Goal: Transaction & Acquisition: Purchase product/service

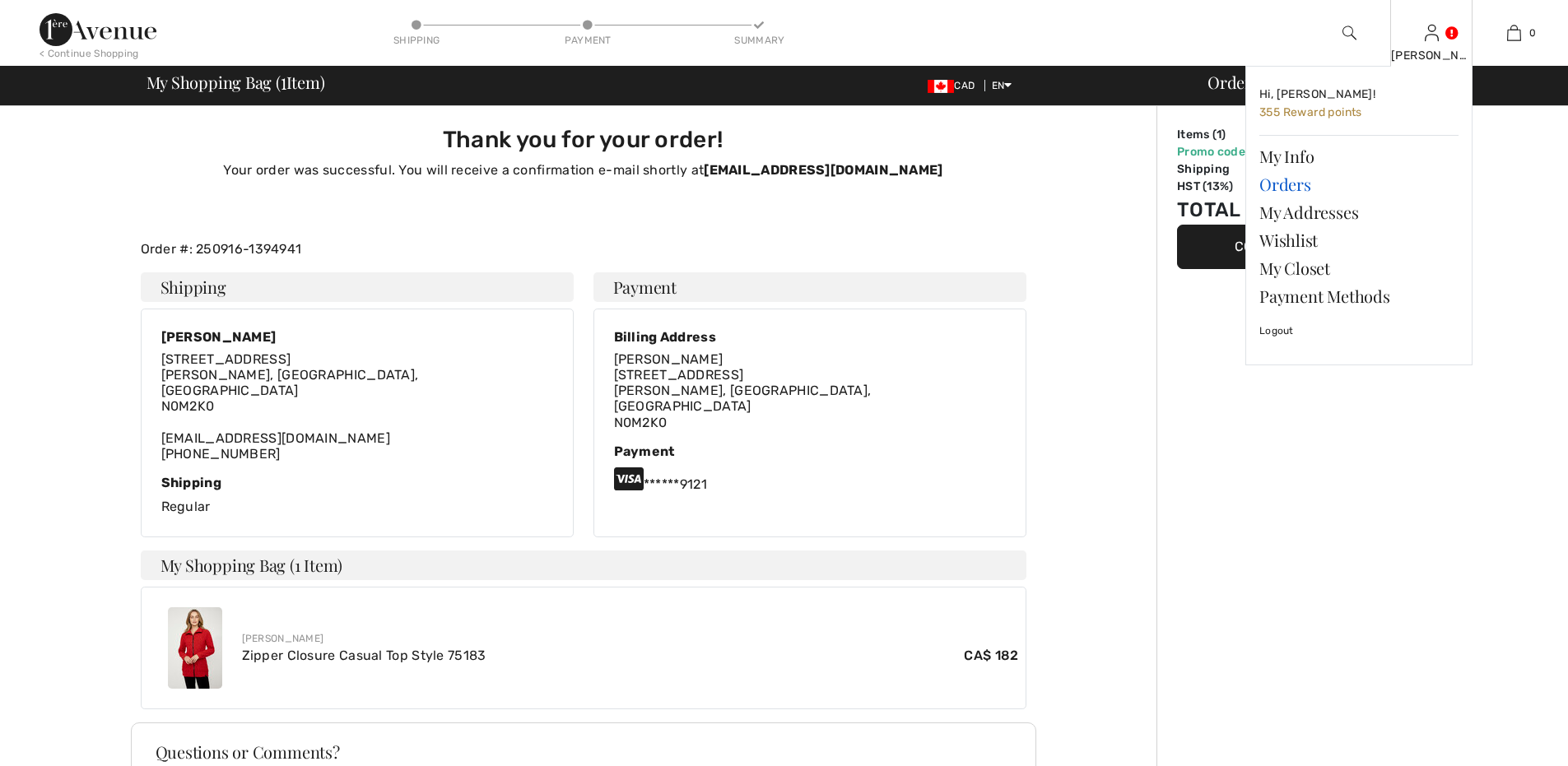
click at [1285, 181] on link "Orders" at bounding box center [1359, 184] width 199 height 28
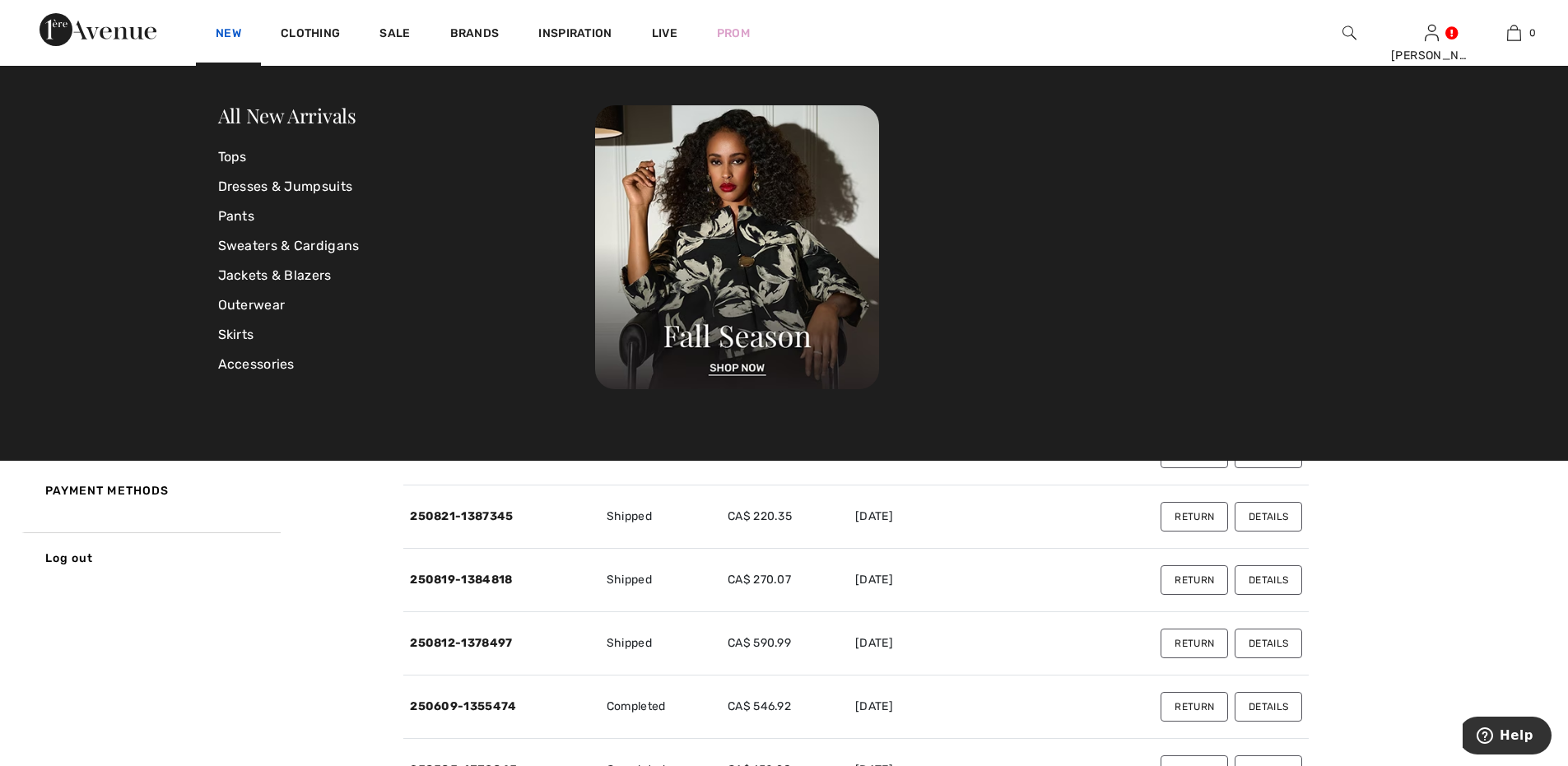
click at [228, 28] on link "New" at bounding box center [229, 34] width 26 height 17
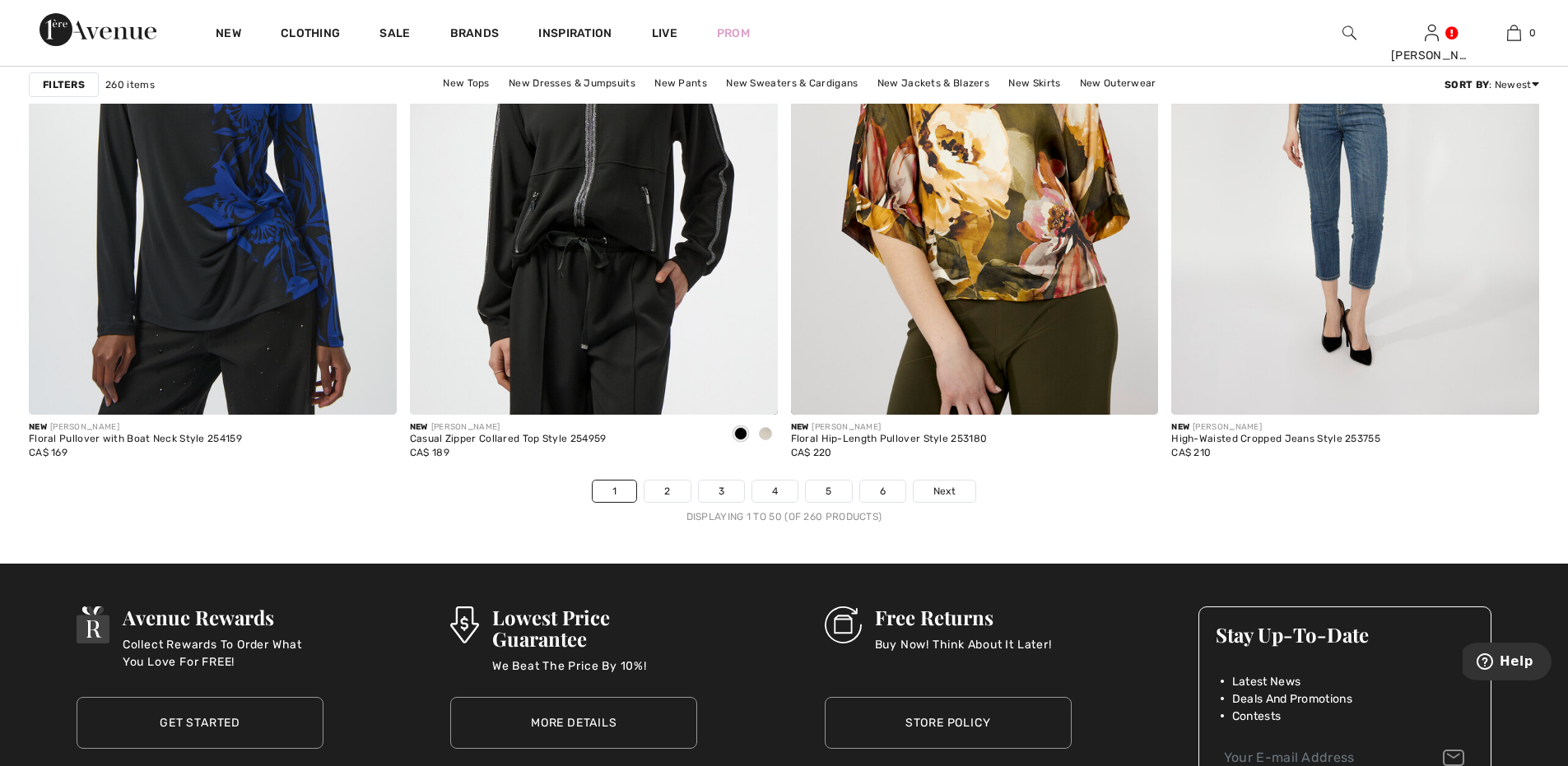
scroll to position [9325, 0]
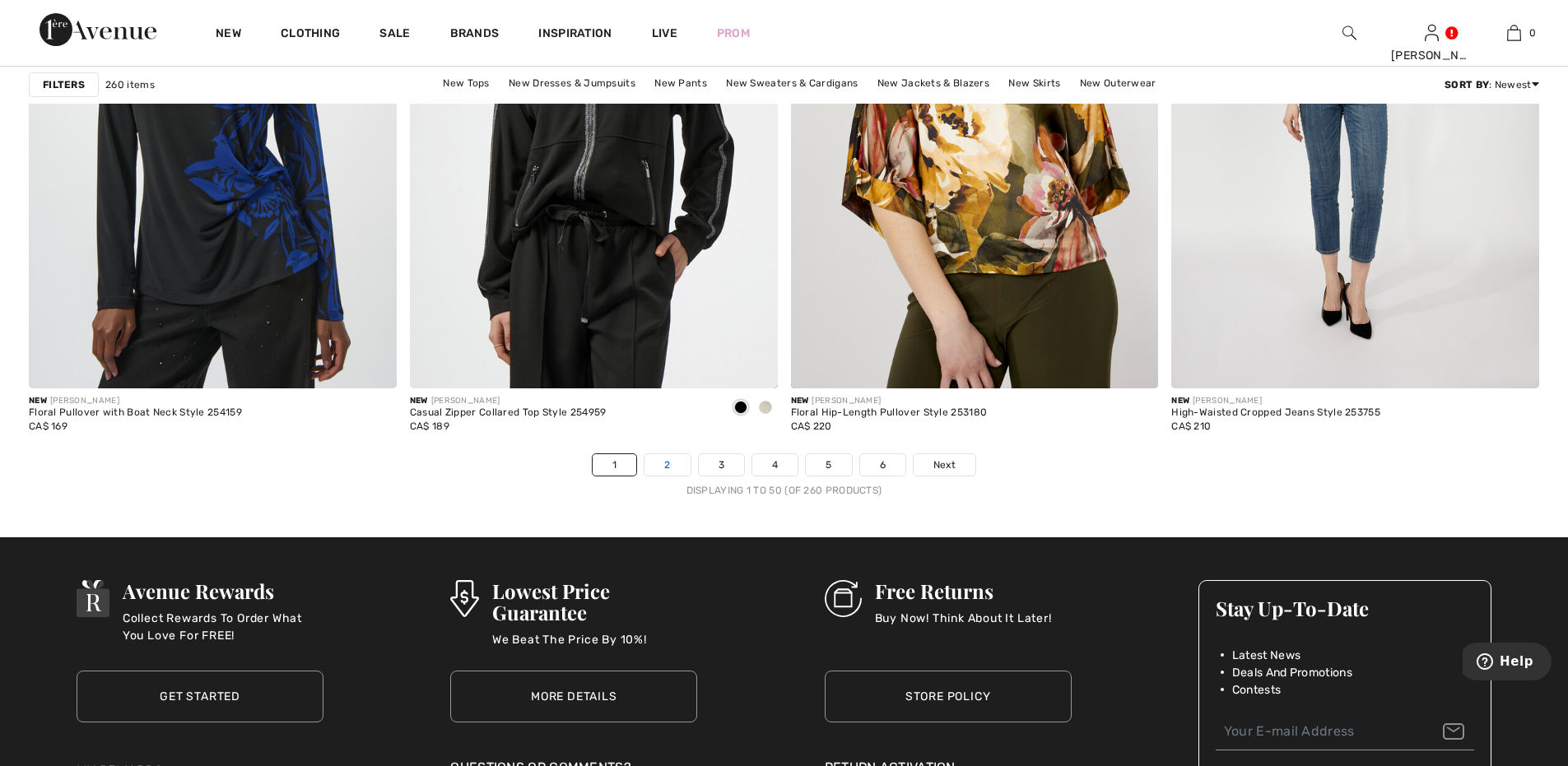
click at [669, 459] on link "2" at bounding box center [667, 466] width 45 height 22
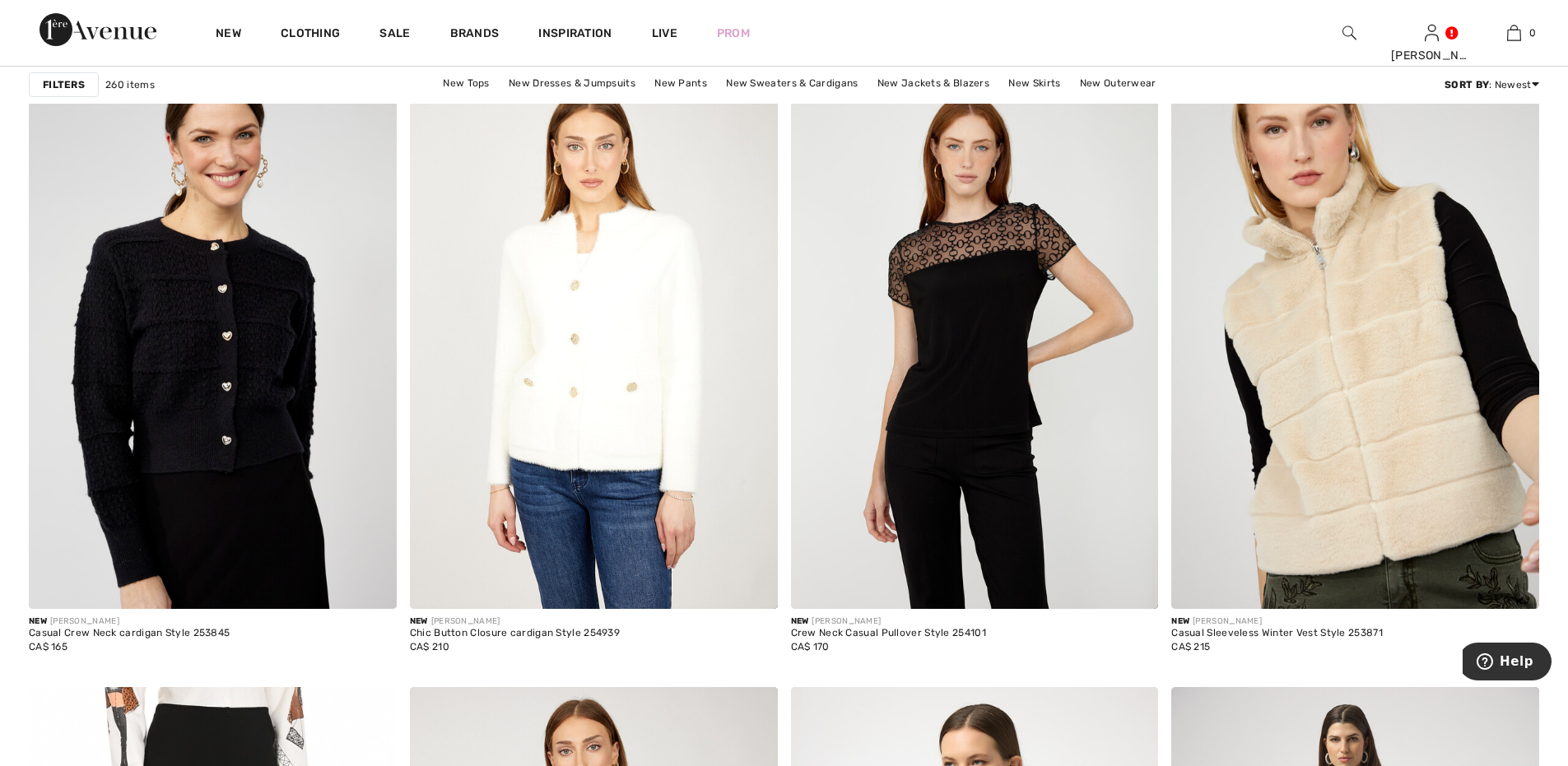
scroll to position [1481, 0]
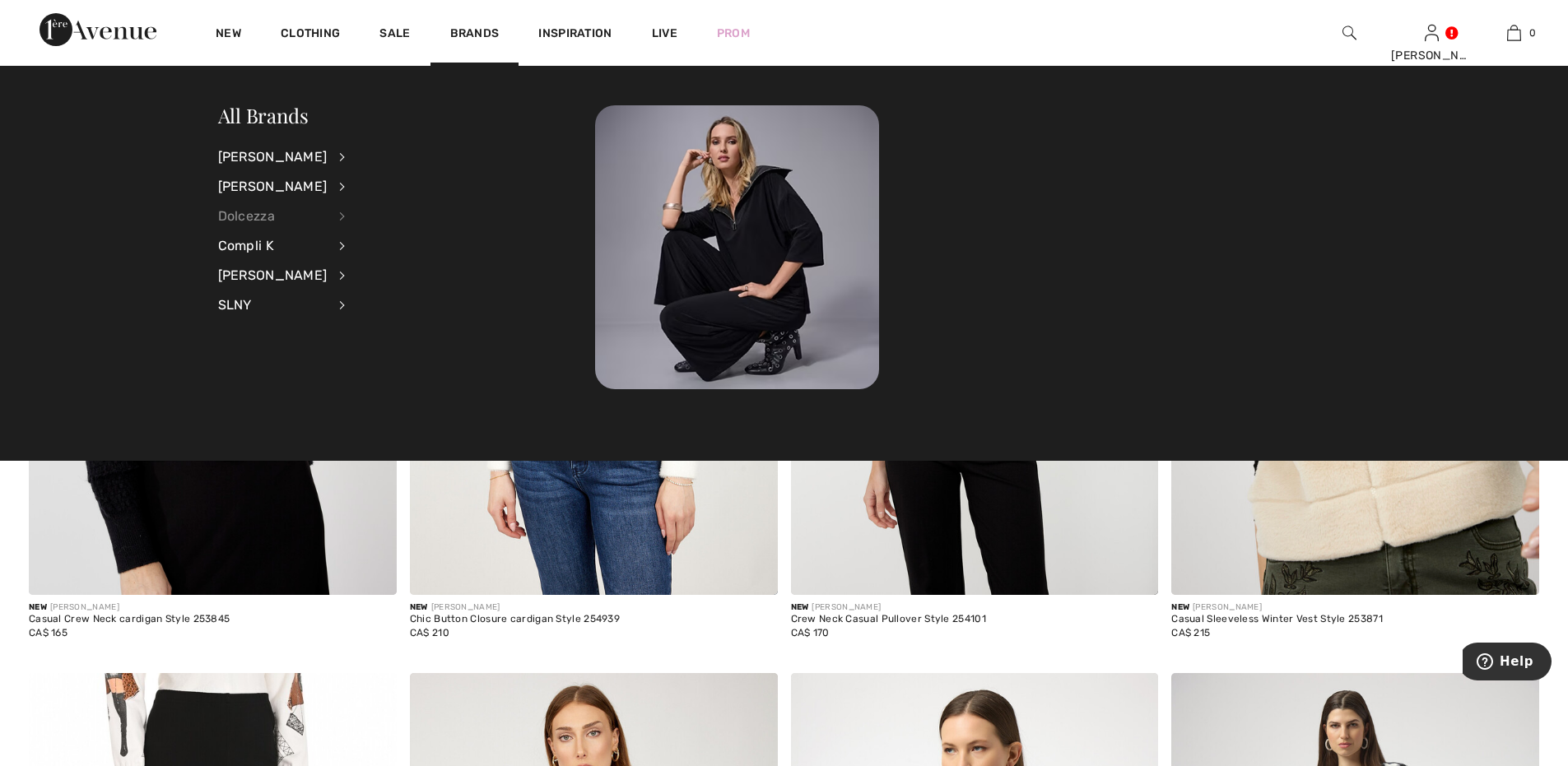
click at [266, 213] on div "Dolcezza" at bounding box center [273, 217] width 109 height 30
click at [386, 152] on link "View All" at bounding box center [430, 155] width 127 height 27
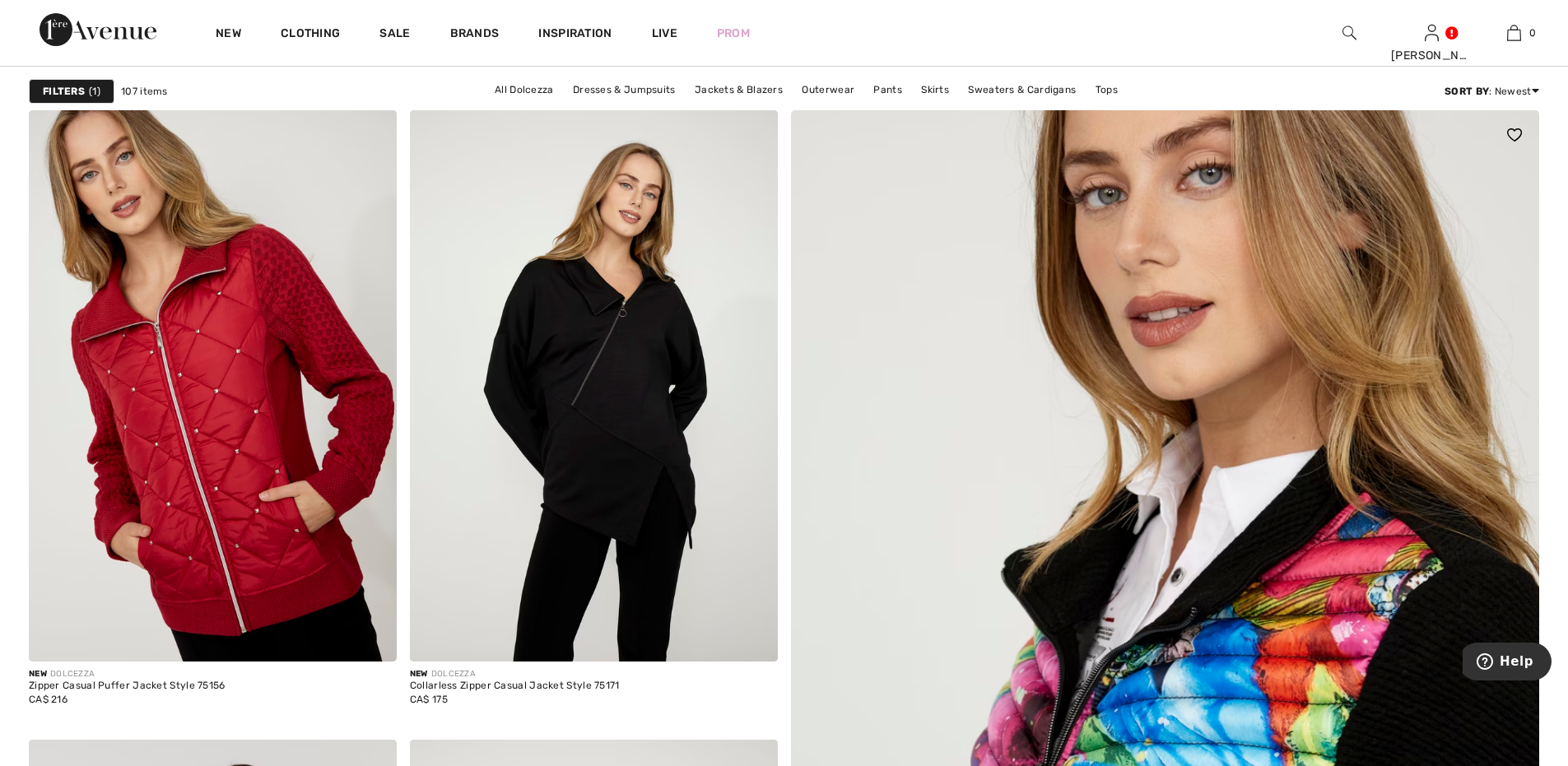
scroll to position [631, 0]
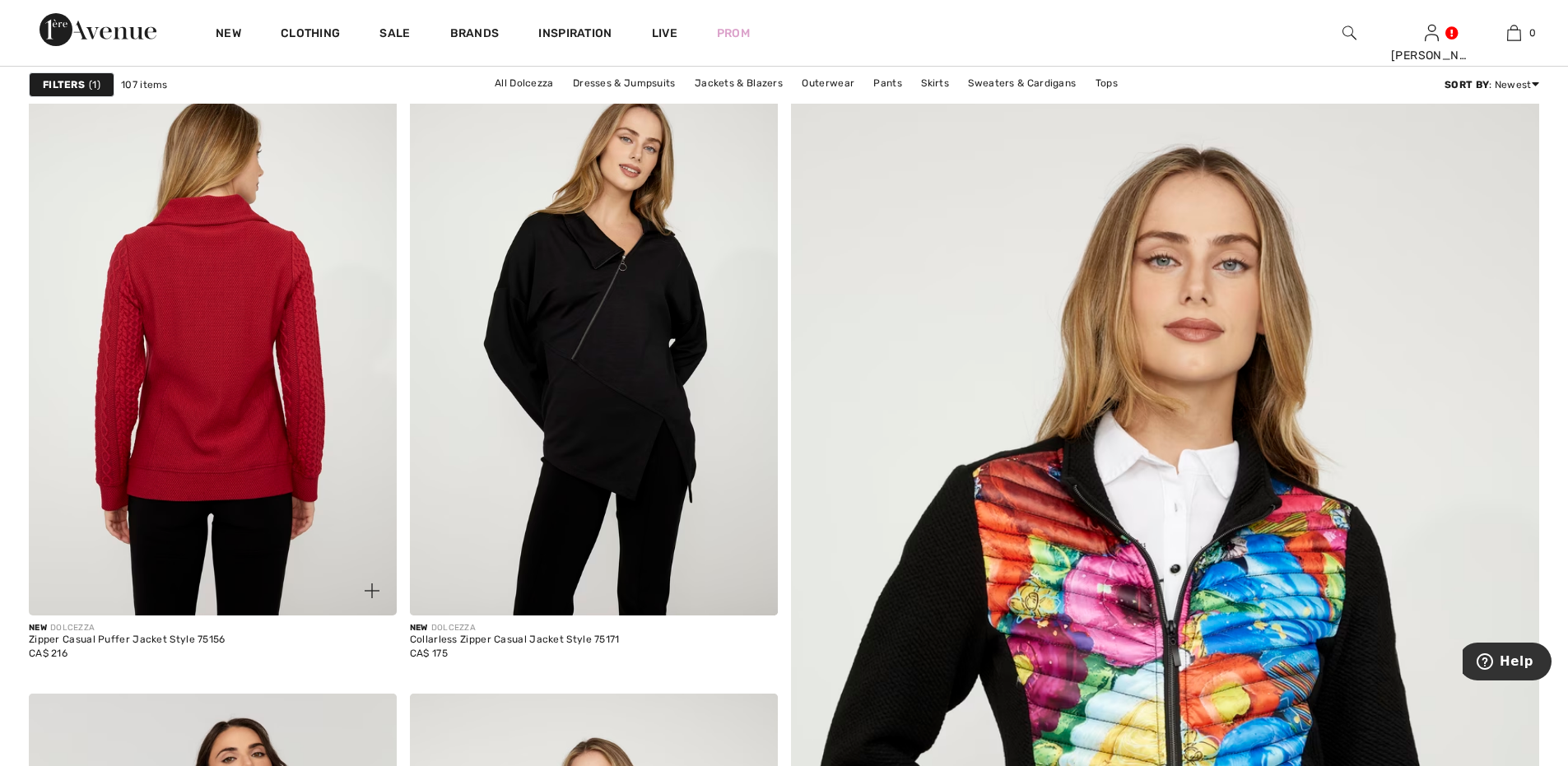
click at [164, 324] on img at bounding box center [213, 340] width 368 height 551
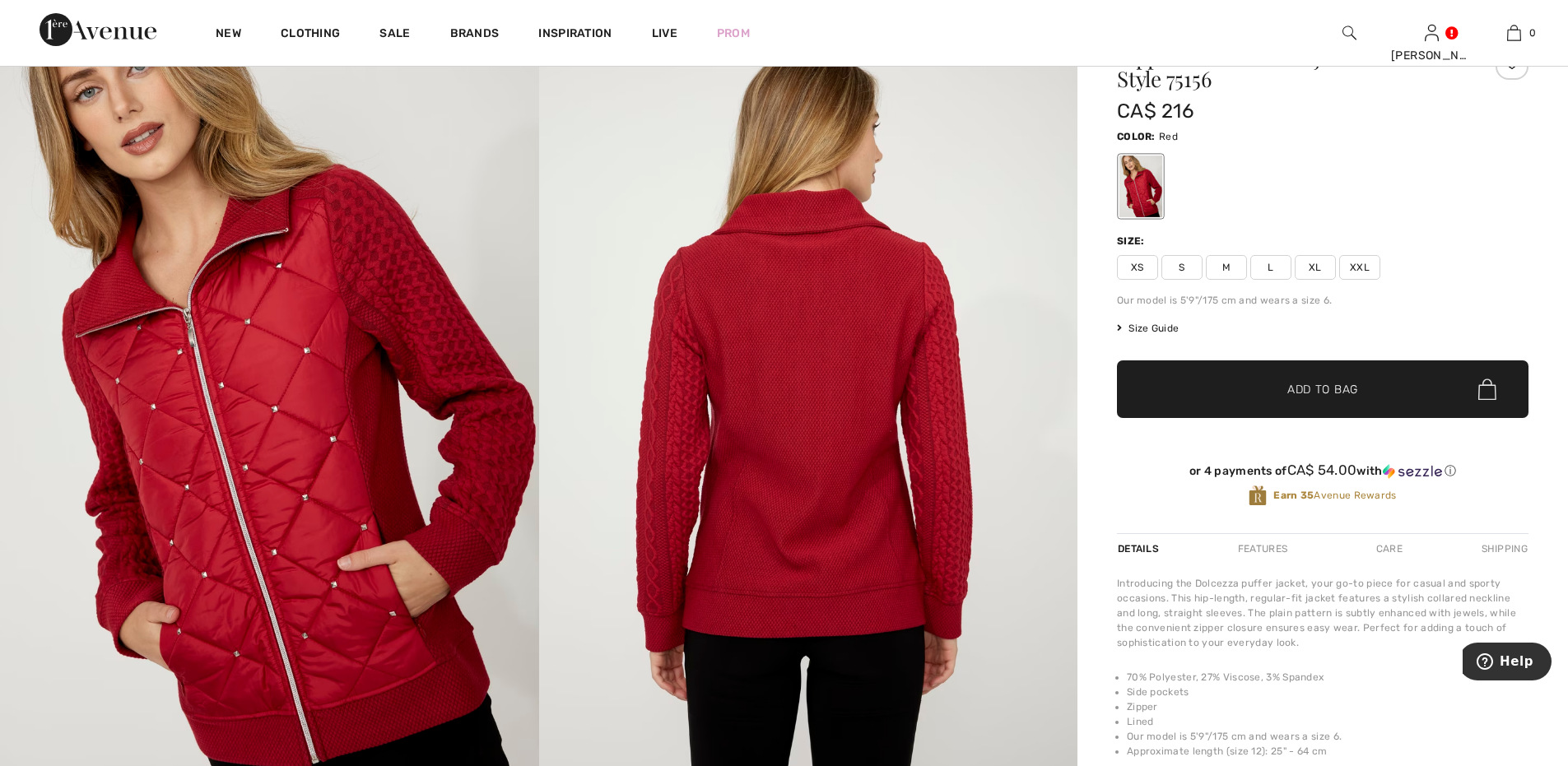
scroll to position [137, 0]
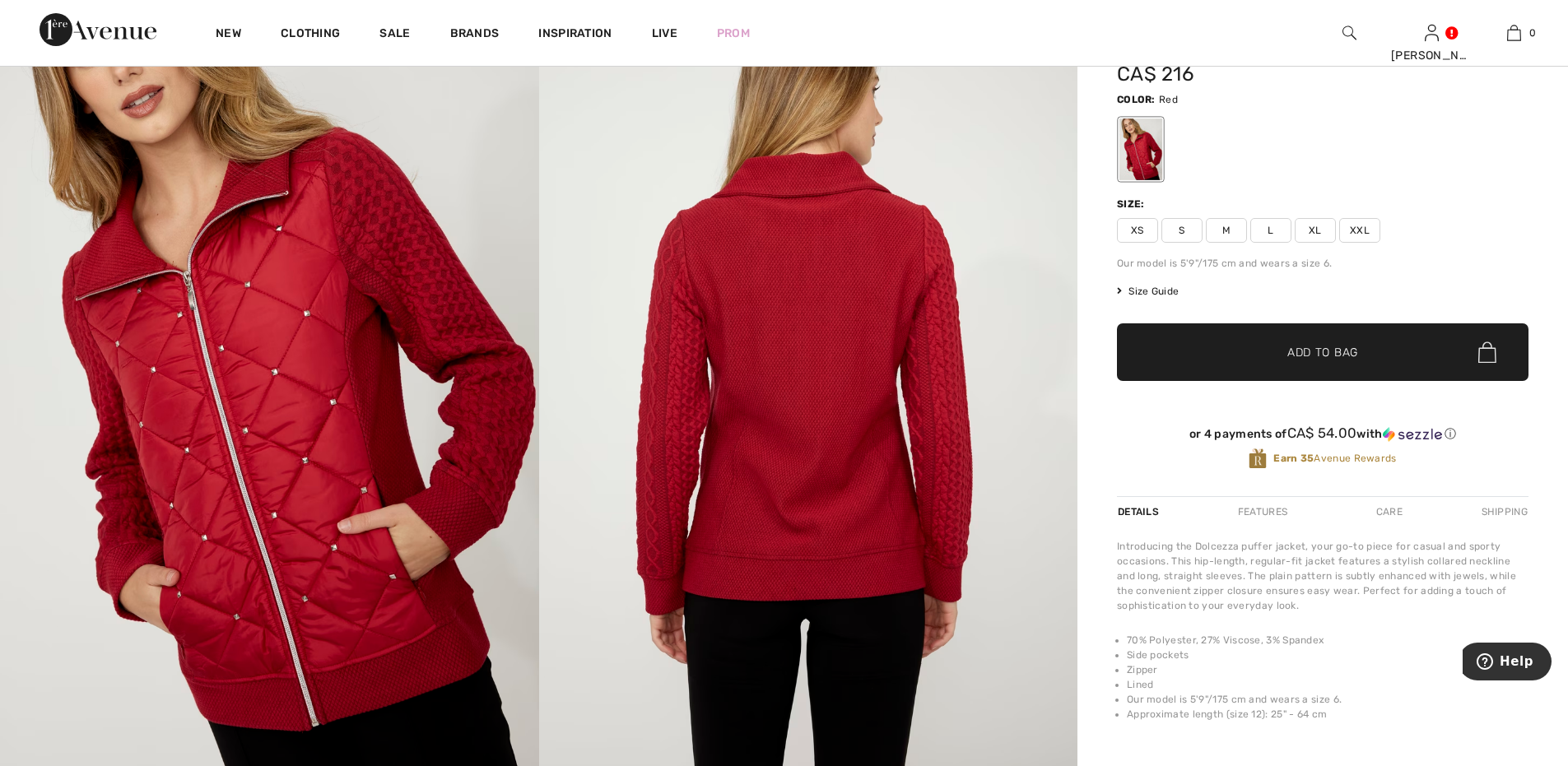
click at [1273, 227] on span "L" at bounding box center [1270, 230] width 41 height 25
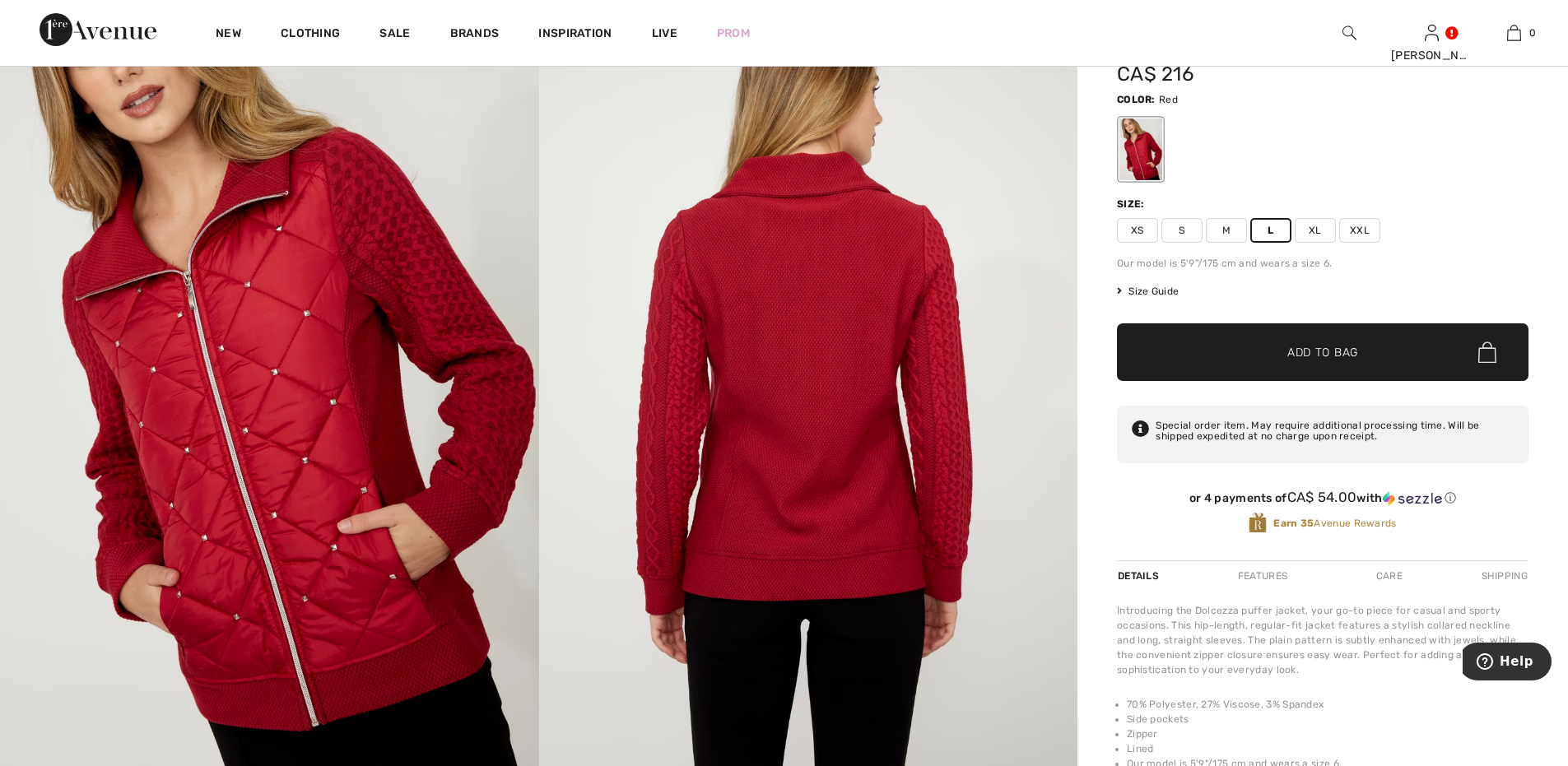
click at [1297, 352] on span "Add to Bag" at bounding box center [1322, 352] width 71 height 17
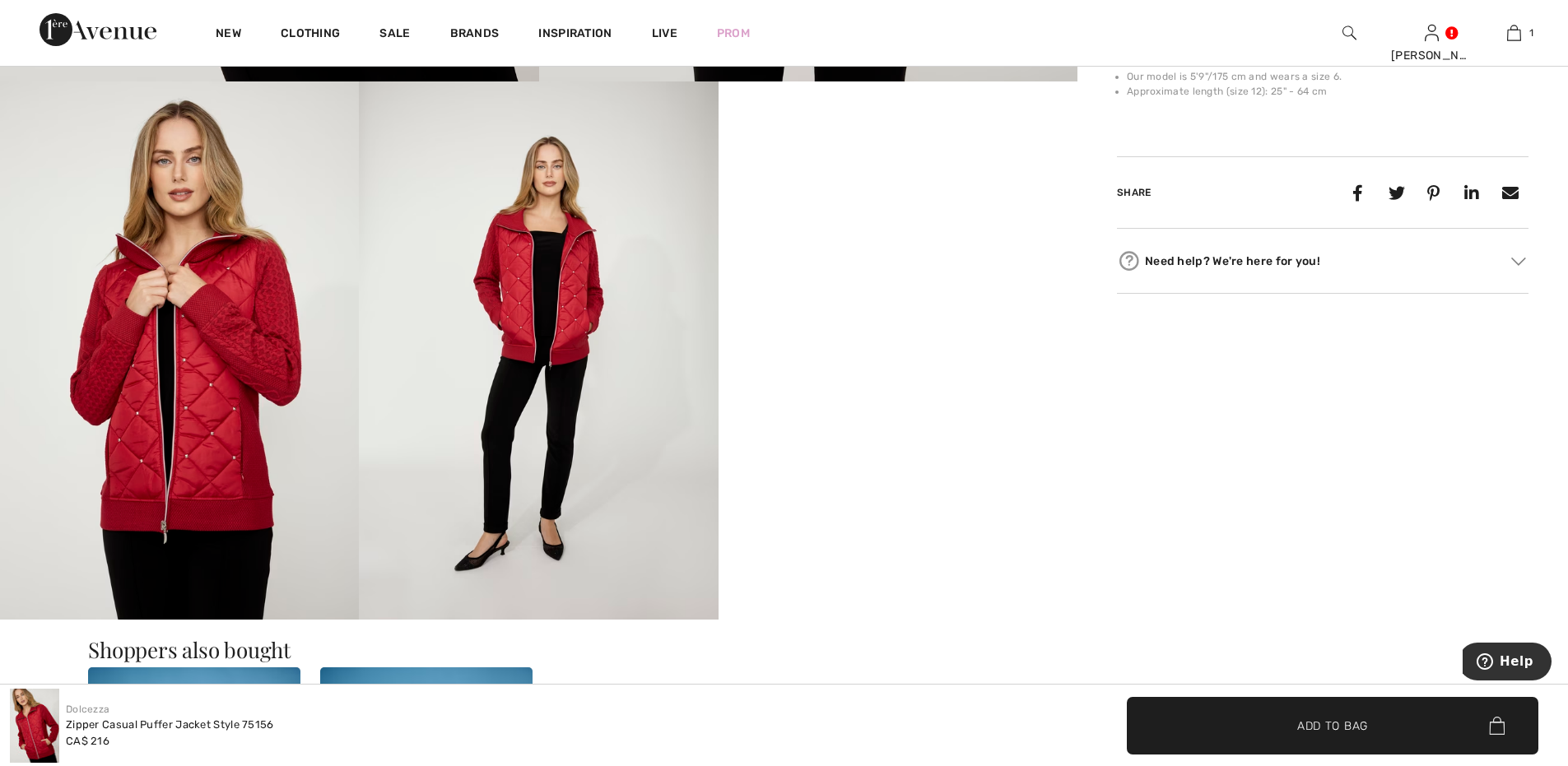
scroll to position [823, 0]
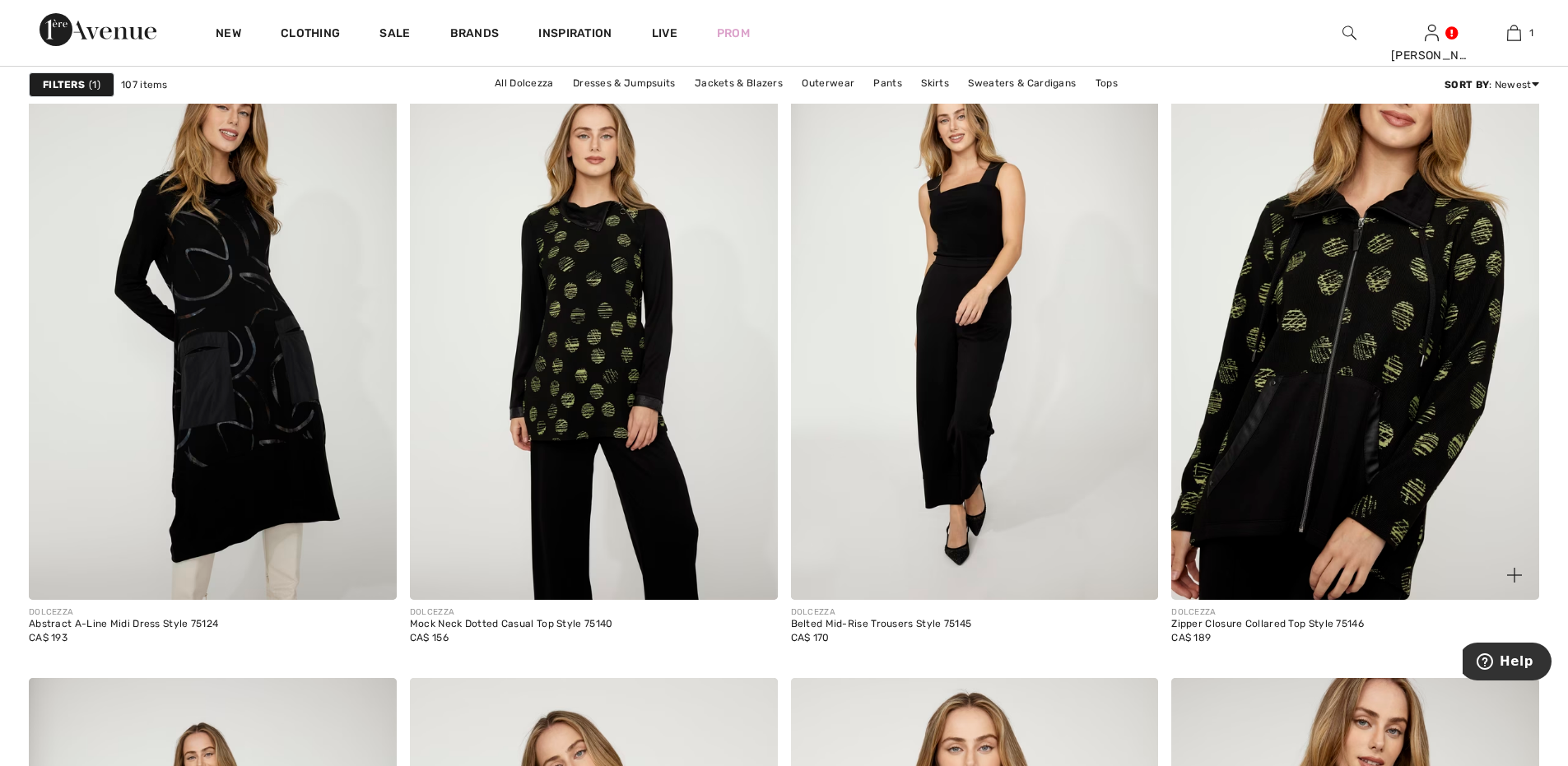
scroll to position [8037, 0]
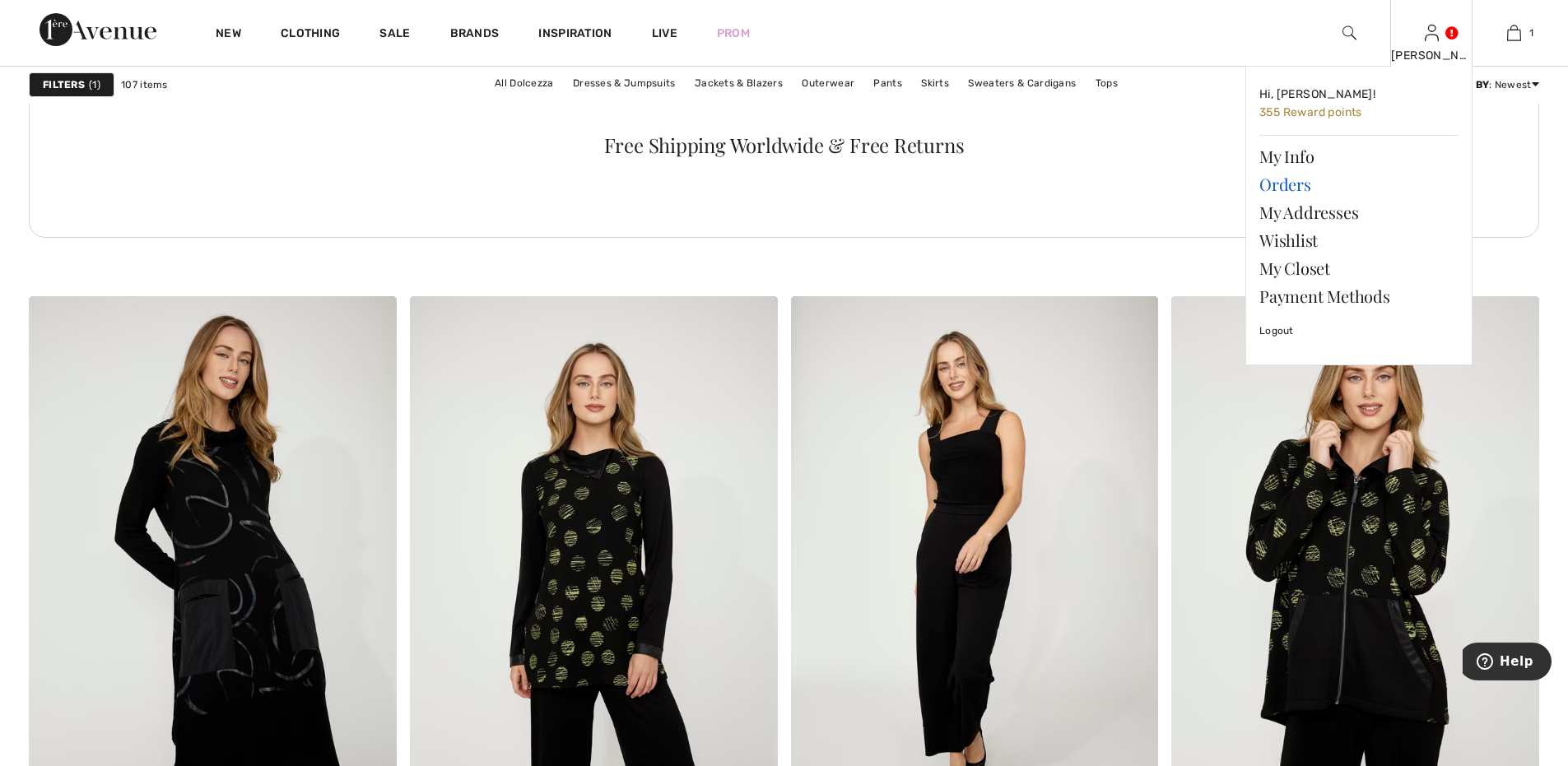
click at [1290, 184] on link "Orders" at bounding box center [1359, 184] width 199 height 28
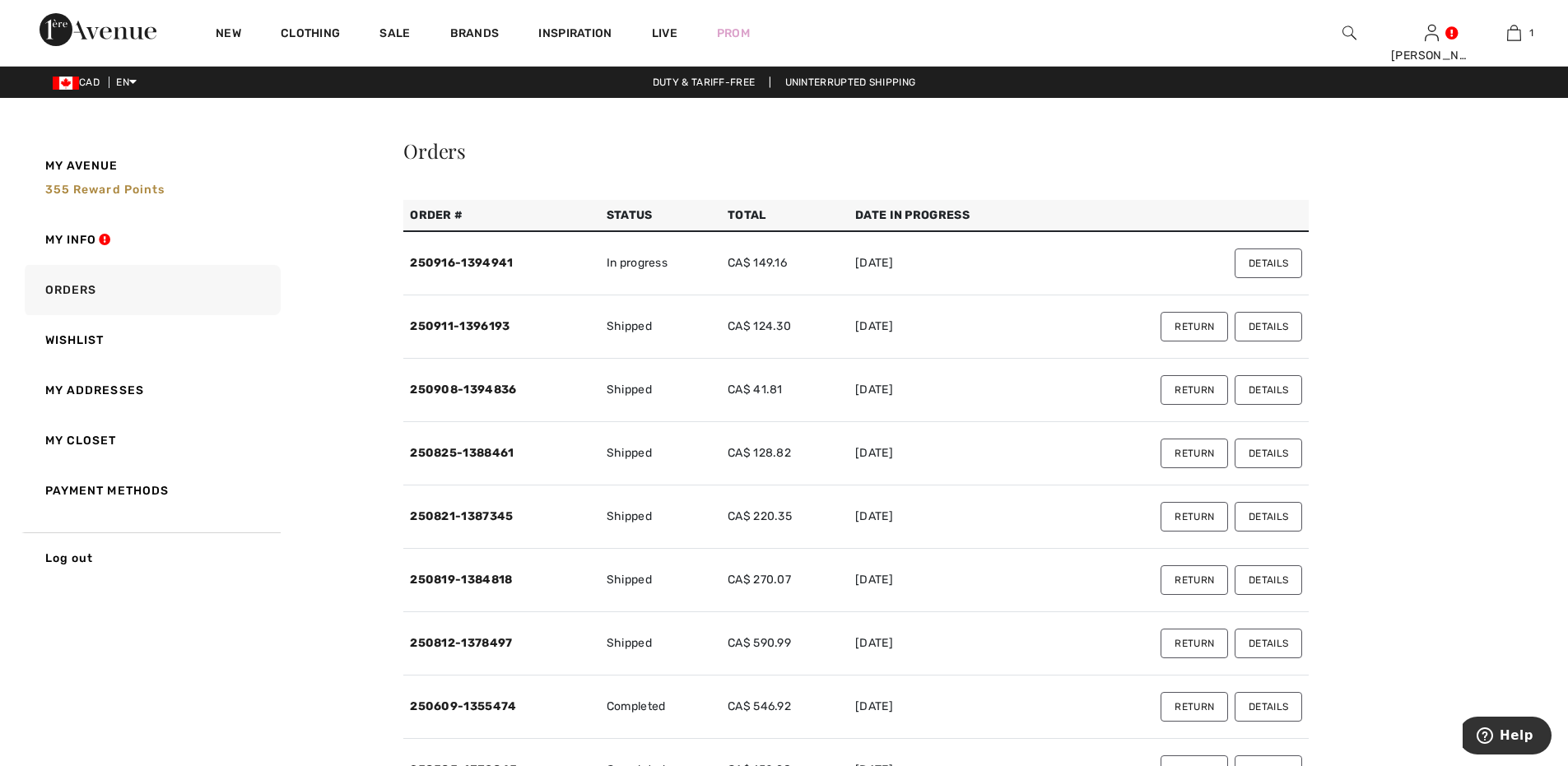
click at [1251, 263] on button "Details" at bounding box center [1269, 264] width 68 height 30
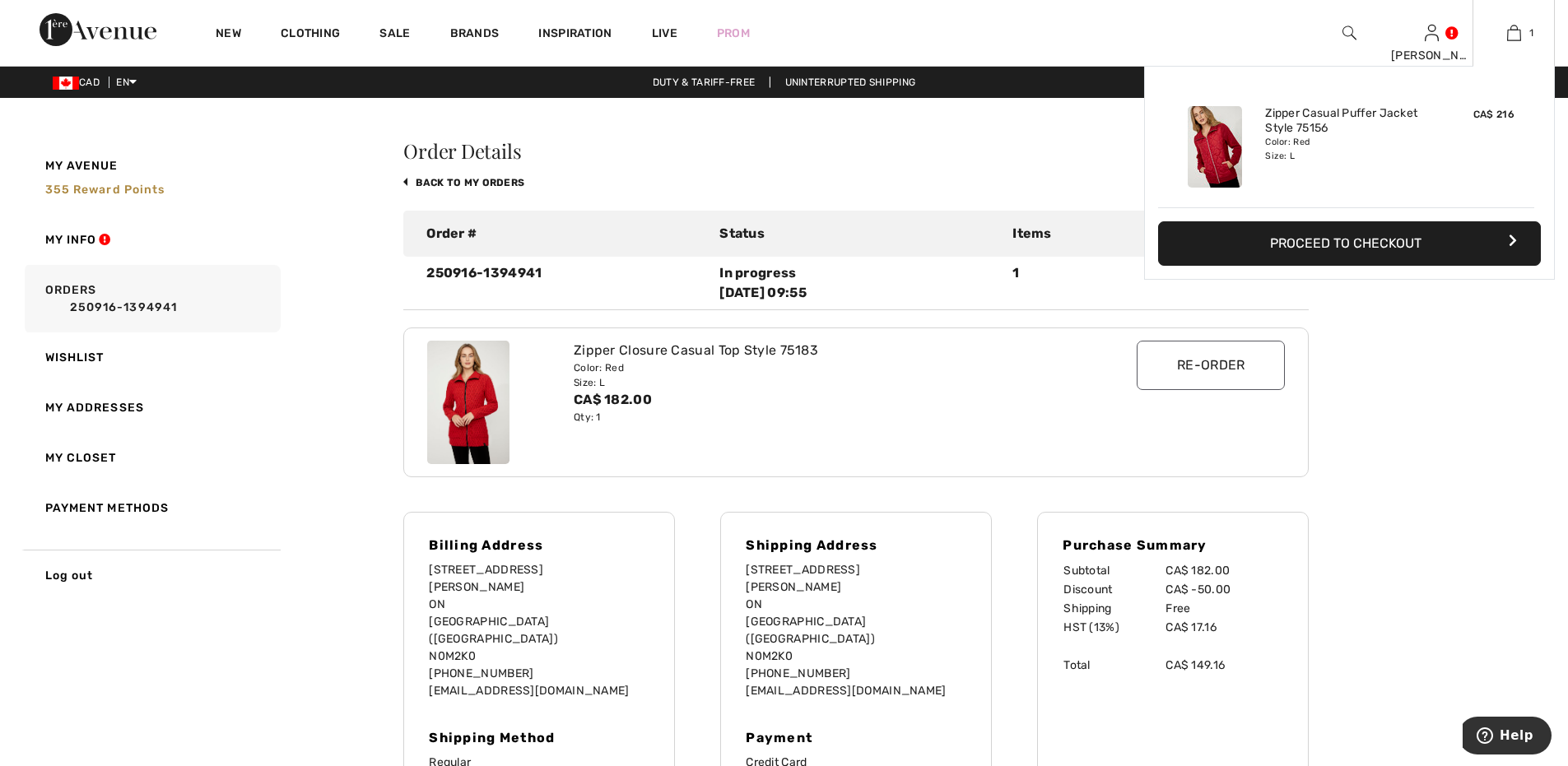
click at [1336, 242] on button "Proceed to Checkout" at bounding box center [1349, 244] width 383 height 45
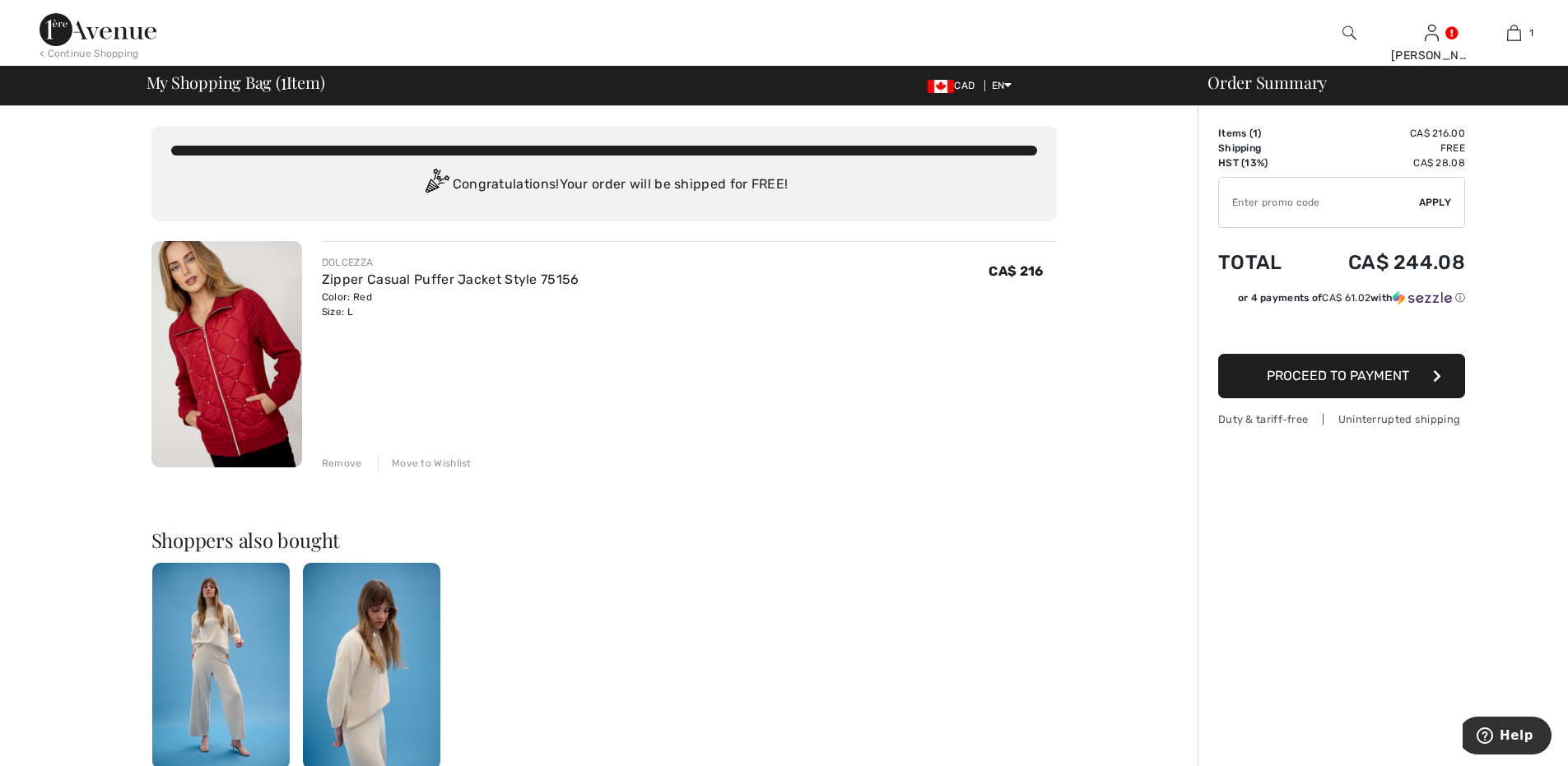
click at [1389, 374] on span "Proceed to Payment" at bounding box center [1337, 376] width 142 height 16
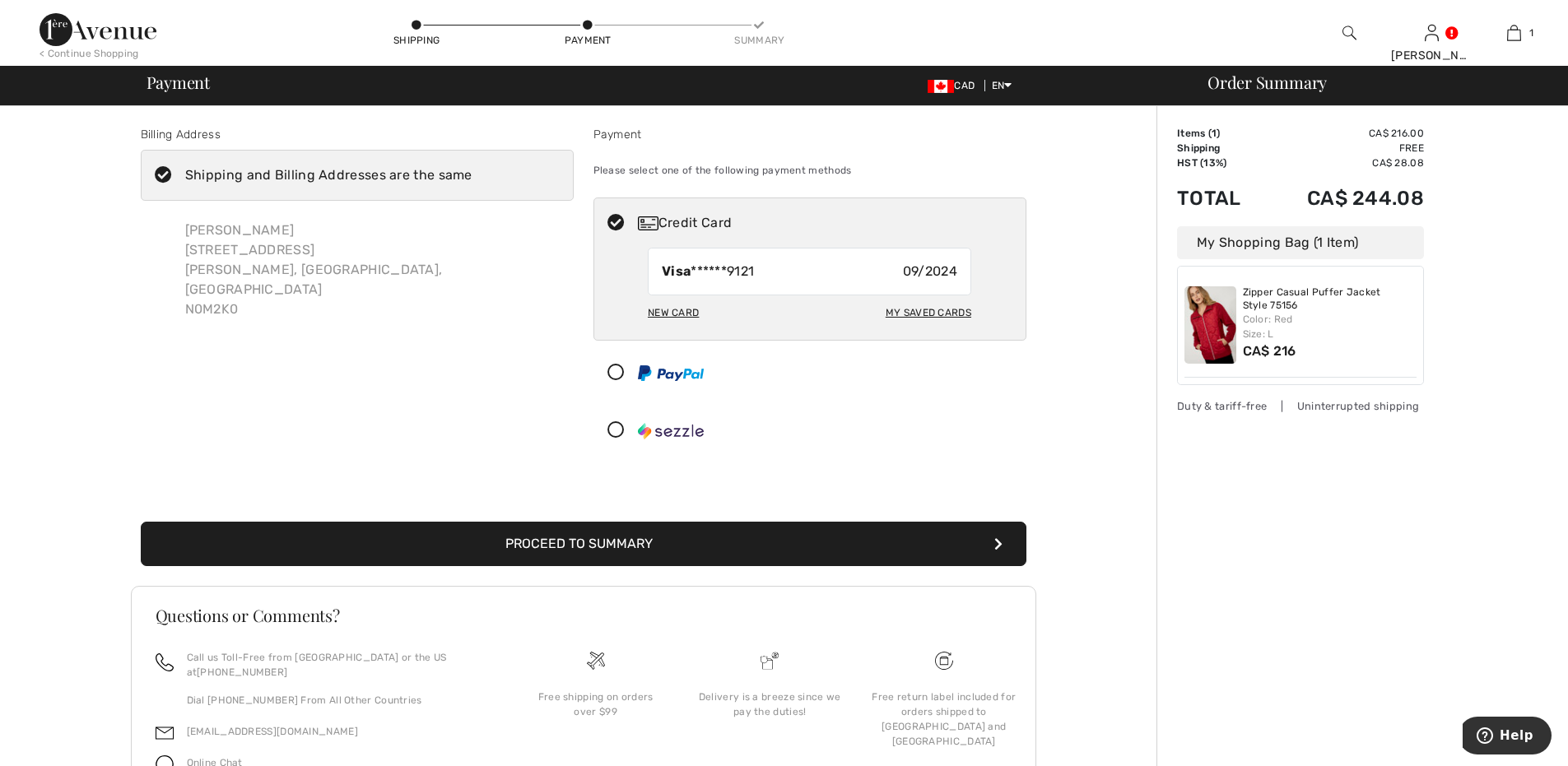
click at [739, 541] on button "Proceed to Summary" at bounding box center [583, 543] width 885 height 45
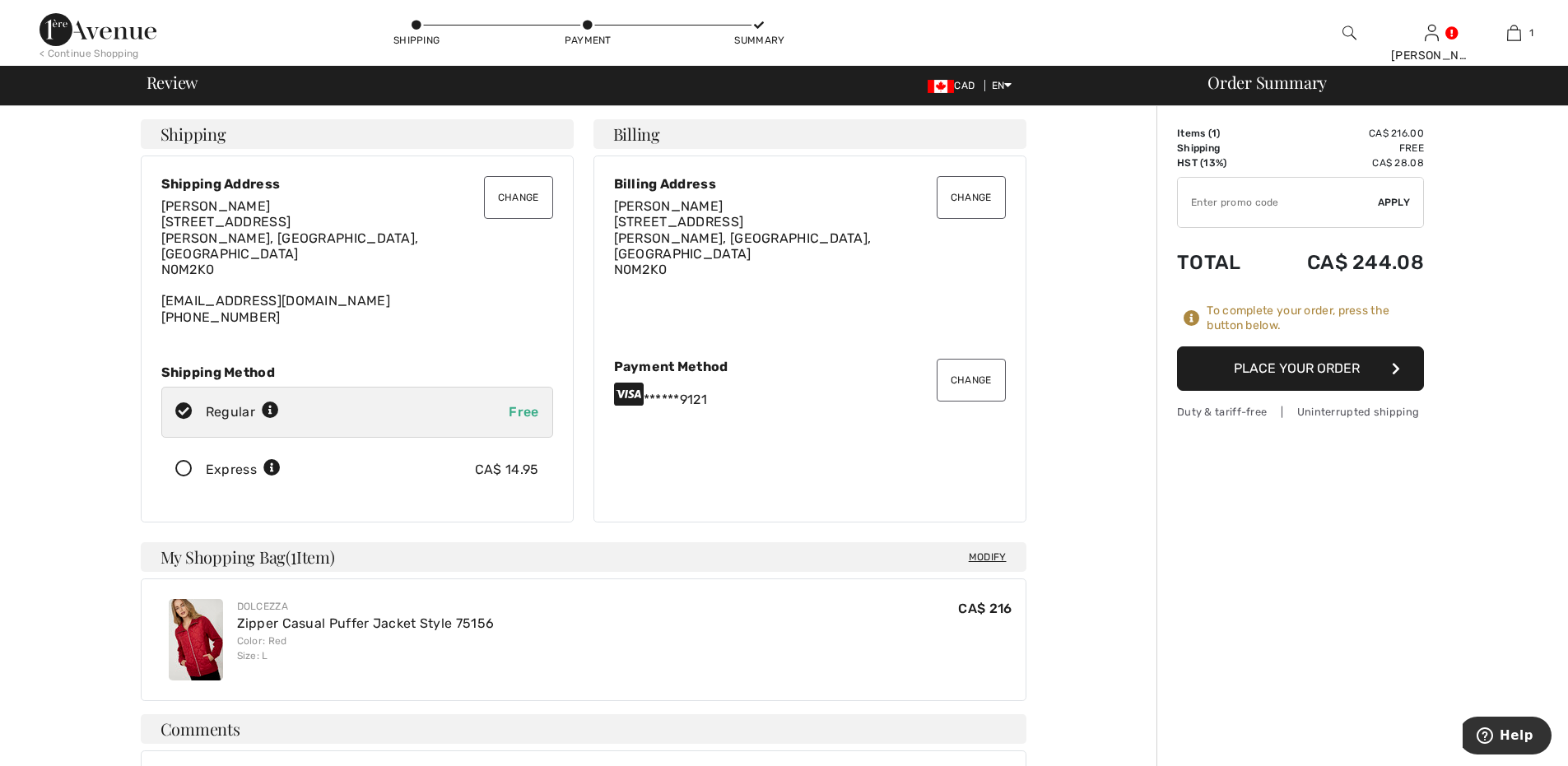
click at [1311, 364] on button "Place Your Order" at bounding box center [1300, 368] width 247 height 45
